Goal: Information Seeking & Learning: Check status

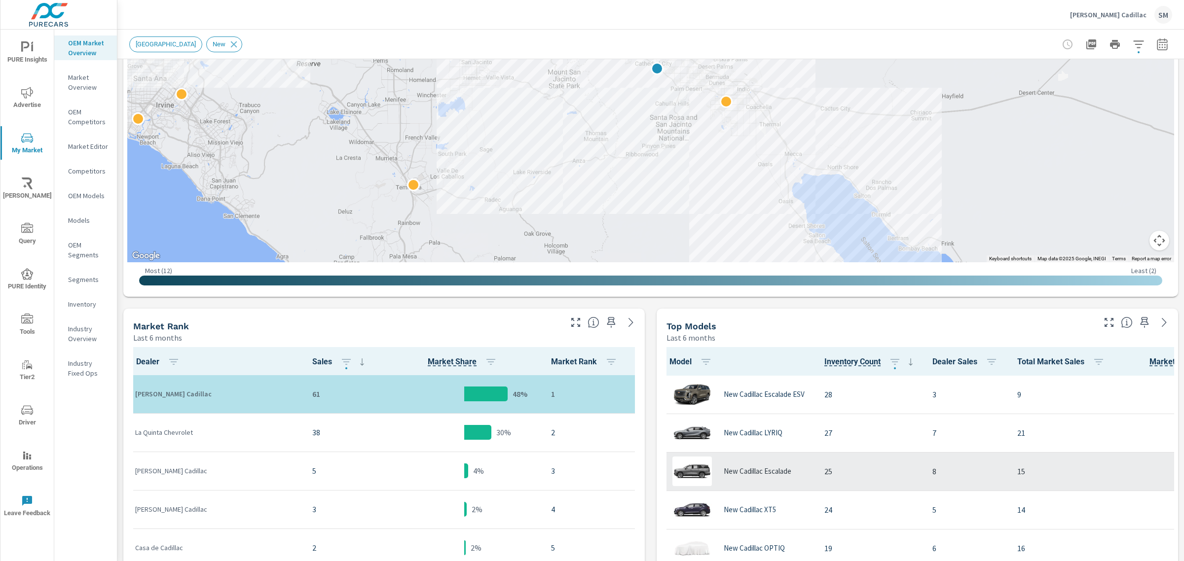
scroll to position [248, 0]
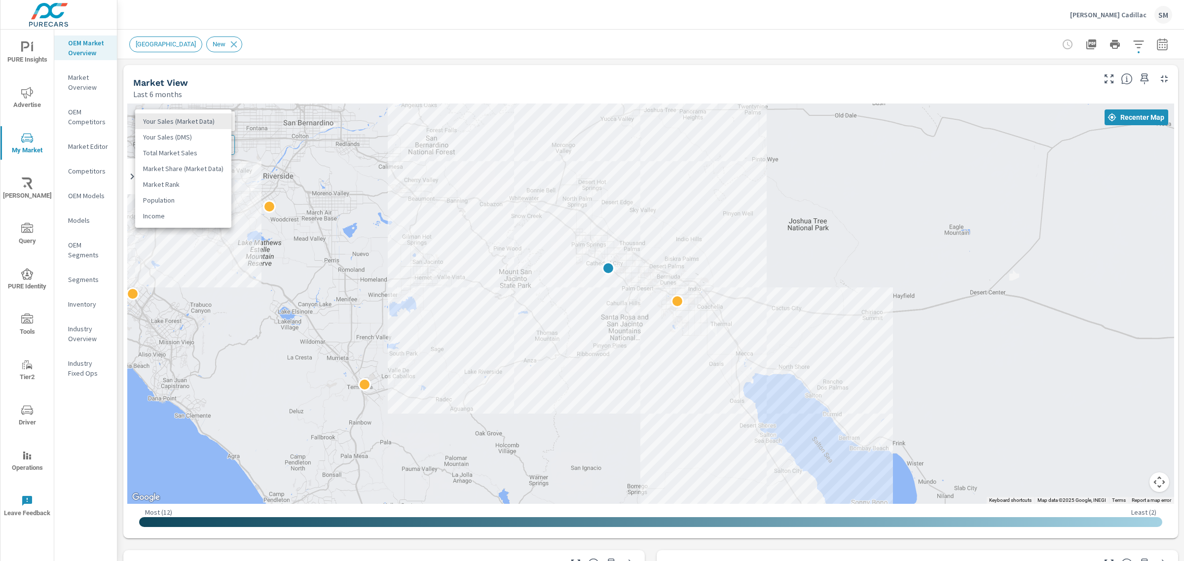
click at [212, 121] on body "PURE Insights Advertise My Market [PERSON_NAME] Query PURE Identity Tools Tier2…" at bounding box center [592, 280] width 1184 height 561
click at [198, 142] on li "Your Sales (DMS)" at bounding box center [183, 137] width 96 height 16
click at [197, 117] on body "PURE Insights Advertise My Market [PERSON_NAME] Query PURE Identity Tools Tier2…" at bounding box center [592, 280] width 1184 height 561
click at [200, 96] on ul "Your Sales (Market Data) Your Sales (DMS) Total Market Sales Market Share (Mark…" at bounding box center [183, 153] width 96 height 118
click at [201, 99] on li "Your Sales (Market Data)" at bounding box center [183, 106] width 96 height 16
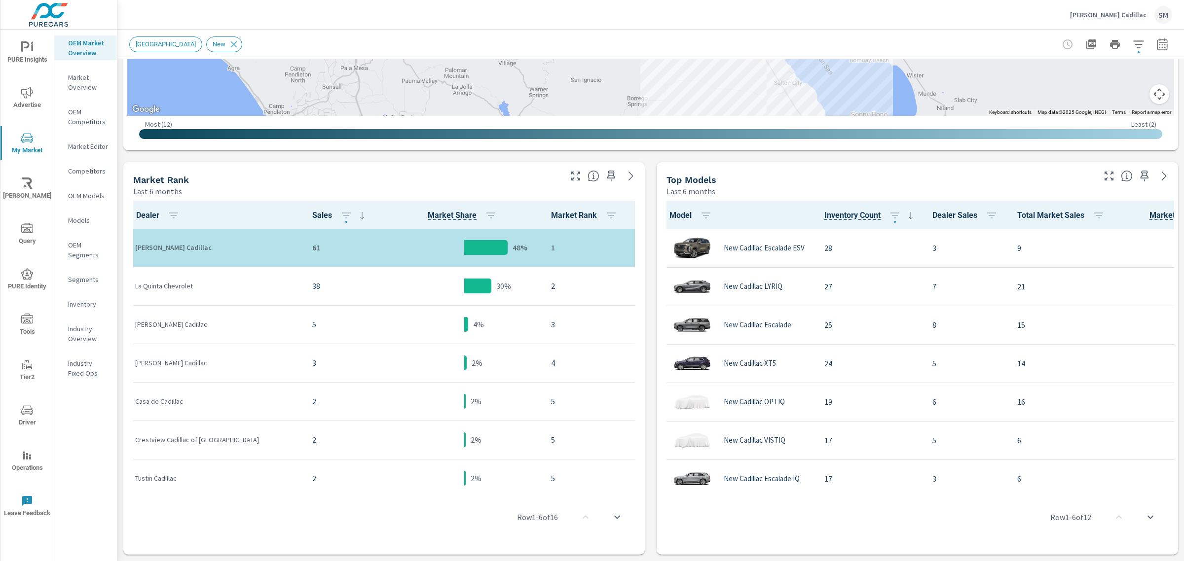
scroll to position [389, 0]
click at [22, 52] on icon "nav menu" at bounding box center [27, 47] width 12 height 12
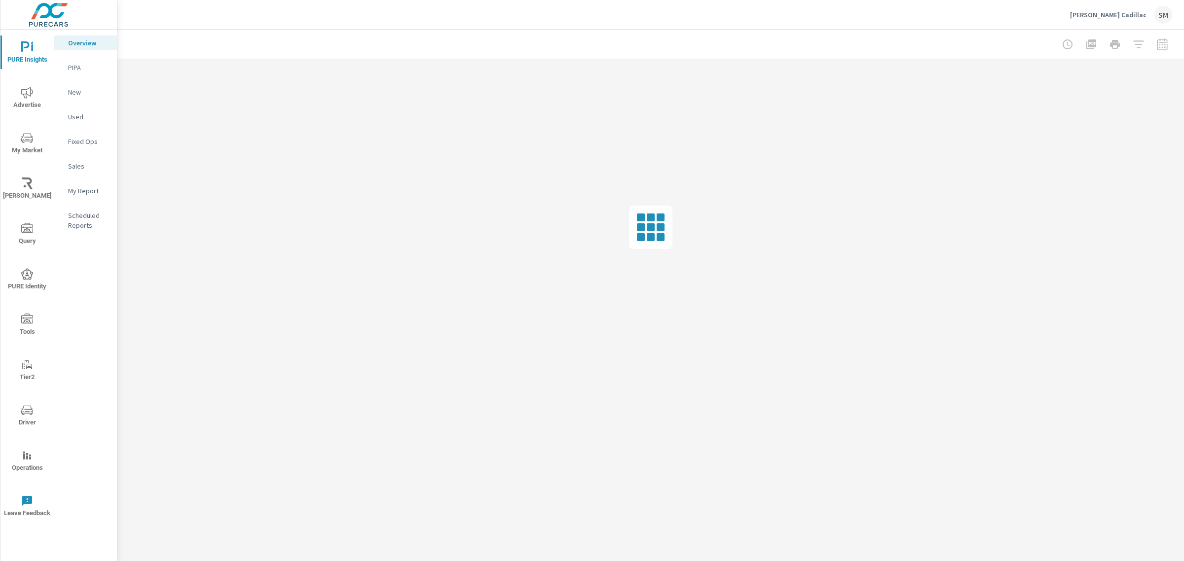
click at [78, 166] on p "Sales" at bounding box center [88, 166] width 41 height 10
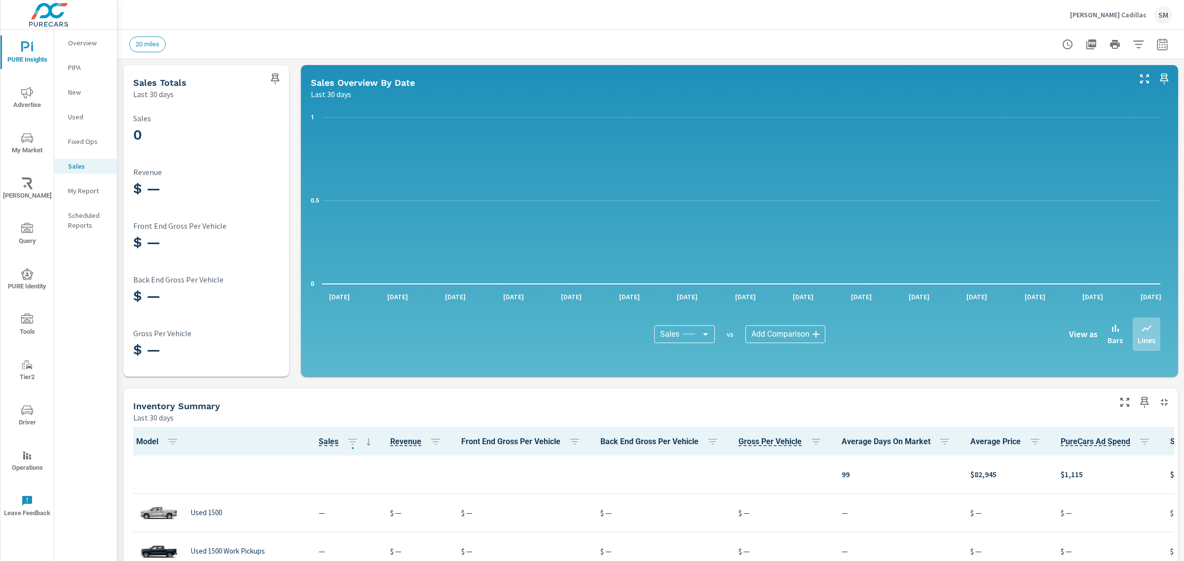
scroll to position [0, 0]
drag, startPoint x: 1071, startPoint y: 27, endPoint x: 1114, endPoint y: 10, distance: 45.6
click at [1114, 10] on div "[PERSON_NAME] Cadillac SM" at bounding box center [650, 14] width 1043 height 29
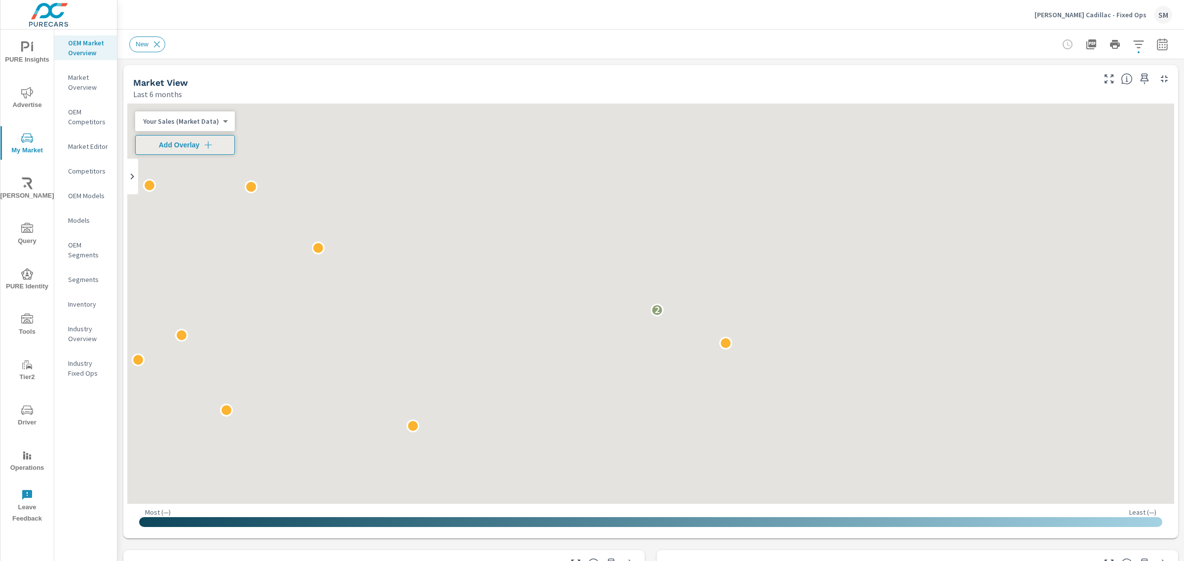
scroll to position [0, 0]
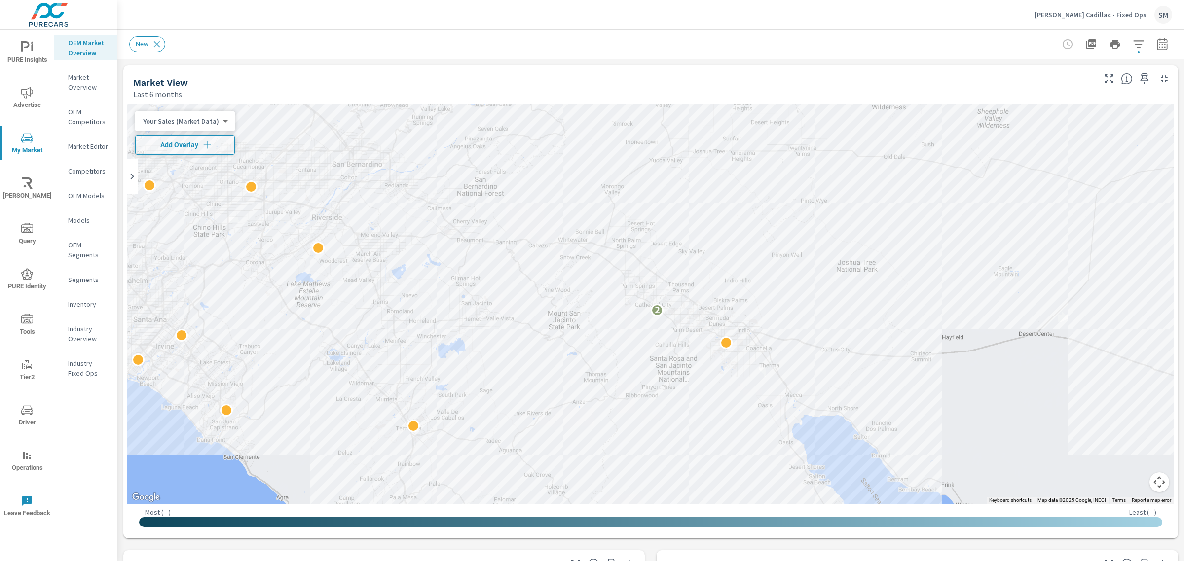
click at [123, 35] on div "New" at bounding box center [650, 44] width 1066 height 29
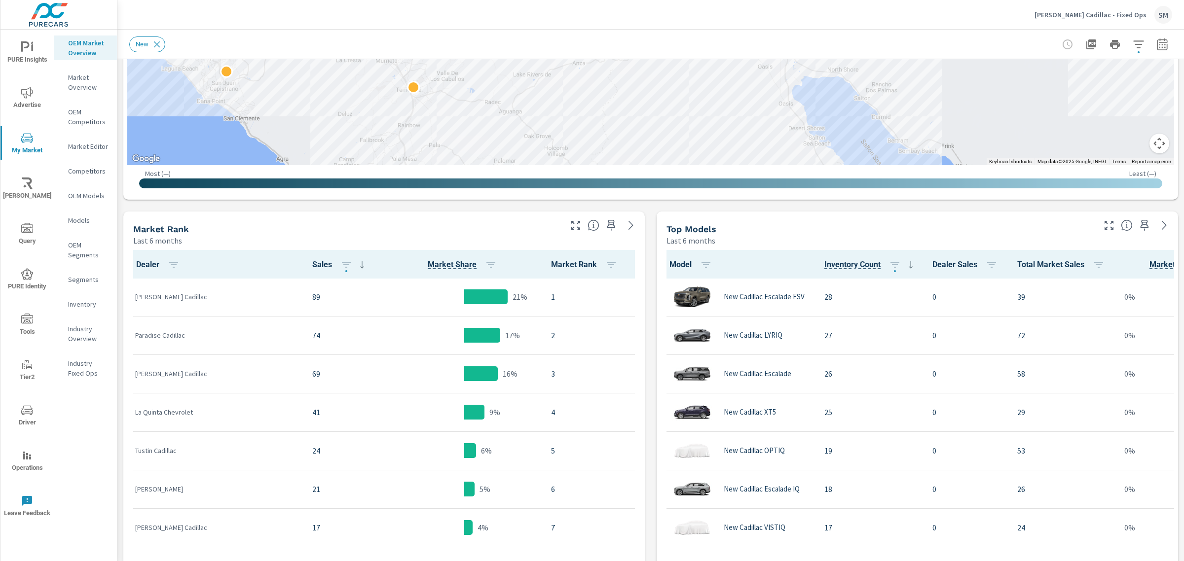
scroll to position [339, 0]
click at [27, 41] on icon "nav menu" at bounding box center [27, 47] width 12 height 12
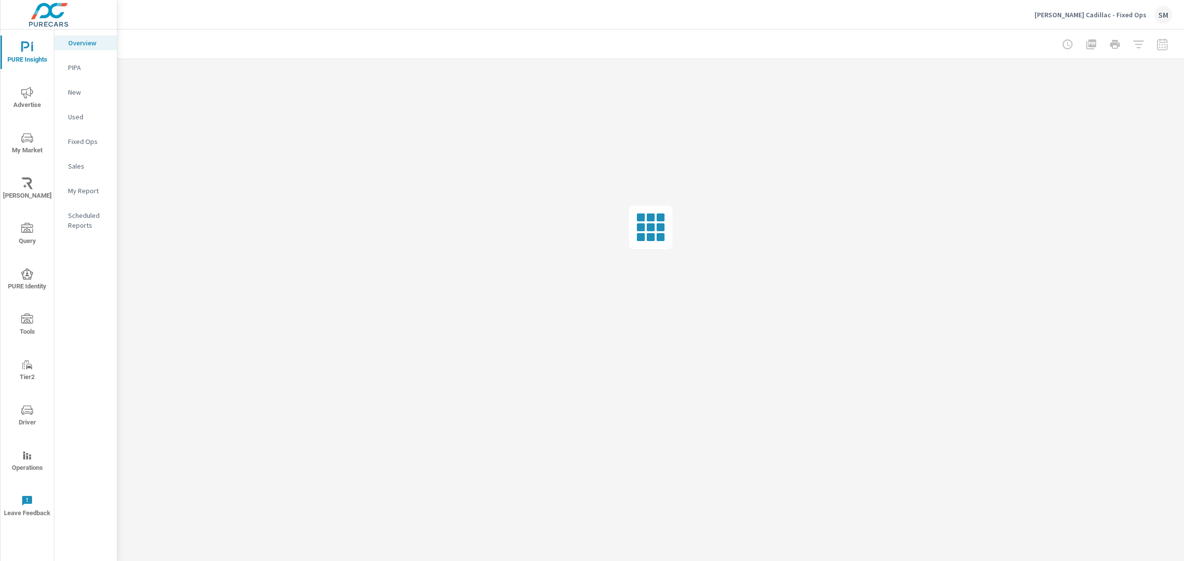
click at [90, 161] on p "Sales" at bounding box center [88, 166] width 41 height 10
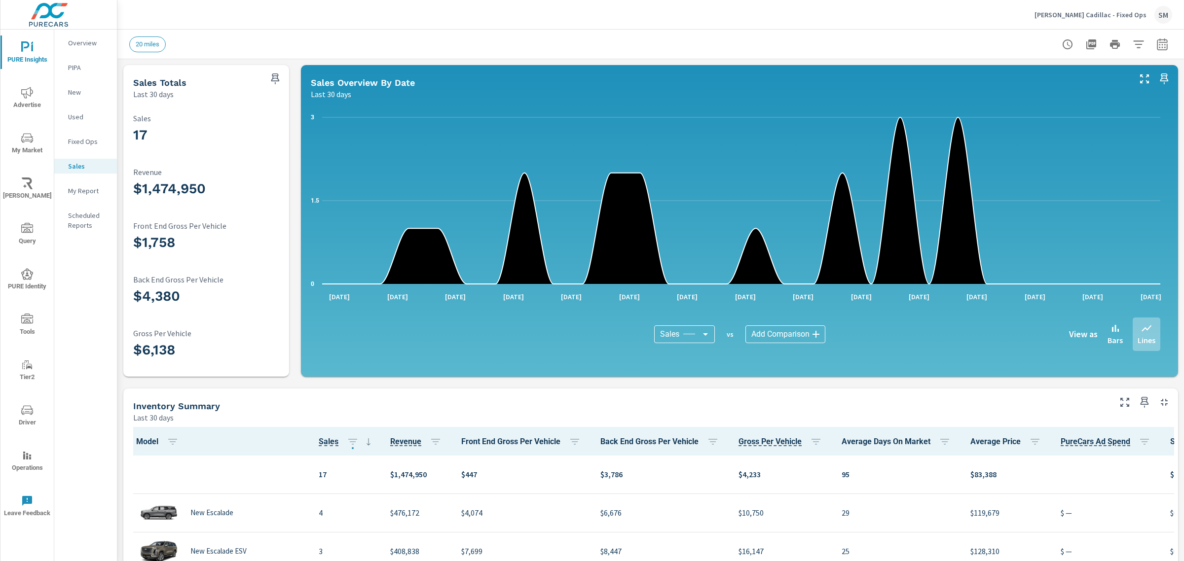
scroll to position [0, 0]
